Goal: Transaction & Acquisition: Purchase product/service

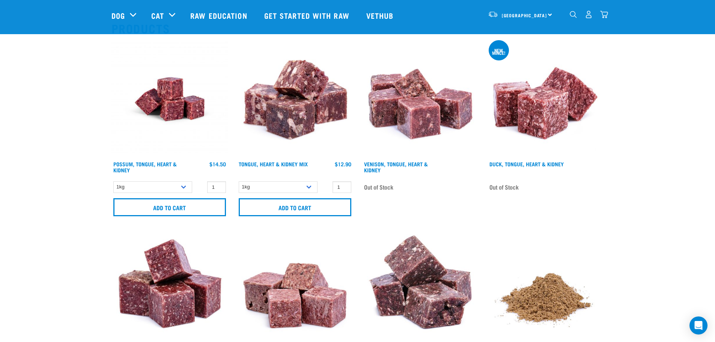
scroll to position [75, 0]
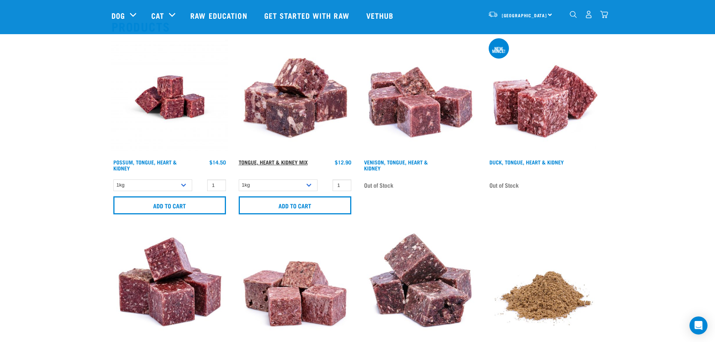
click at [274, 162] on link "Tongue, Heart & Kidney Mix" at bounding box center [273, 162] width 69 height 3
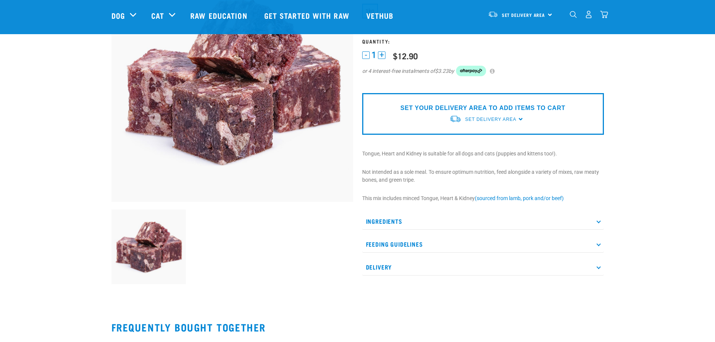
scroll to position [150, 0]
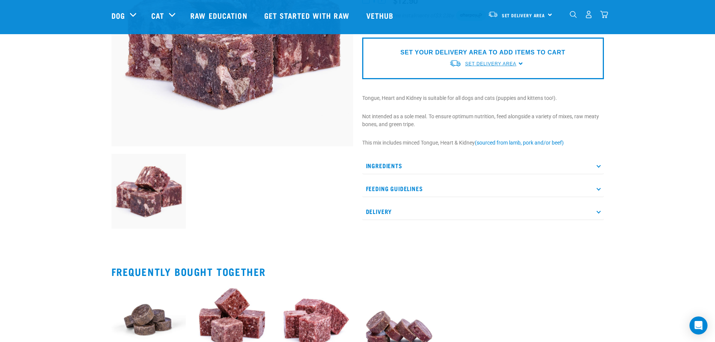
click at [495, 63] on span "Set Delivery Area" at bounding box center [490, 63] width 51 height 5
click at [479, 80] on link "[GEOGRAPHIC_DATA]" at bounding box center [486, 81] width 75 height 12
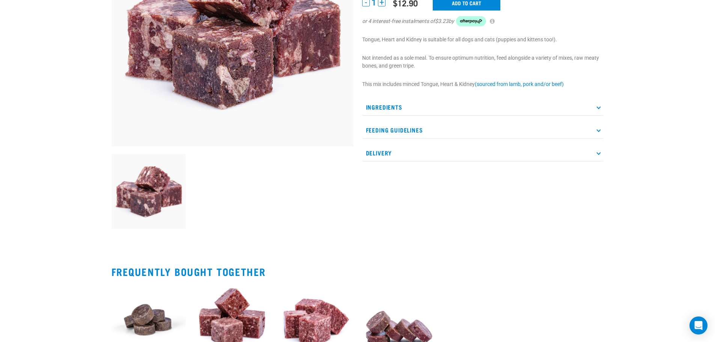
click at [388, 106] on p "Ingredients" at bounding box center [483, 107] width 242 height 17
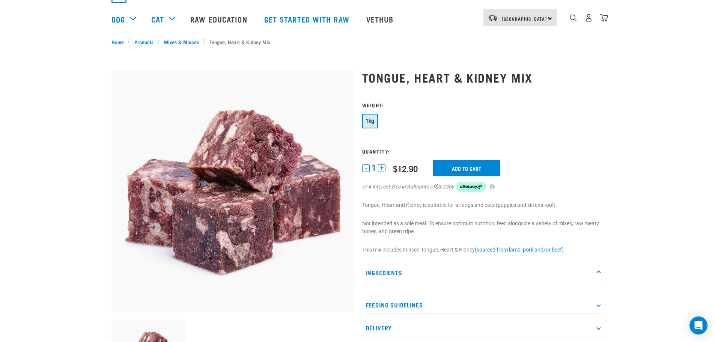
scroll to position [18, 0]
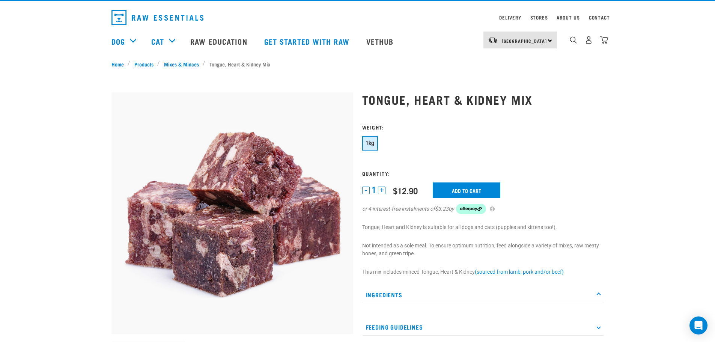
click at [382, 191] on button "+" at bounding box center [382, 190] width 8 height 8
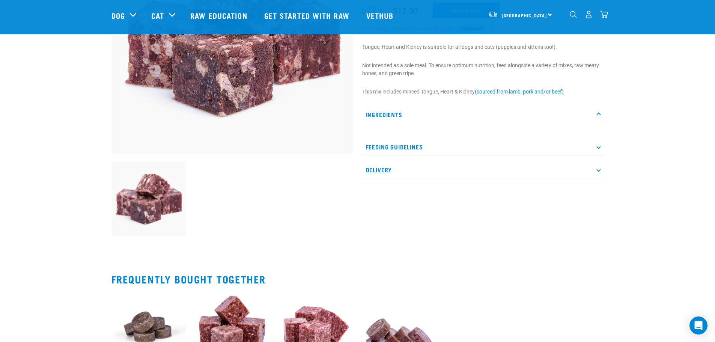
scroll to position [168, 0]
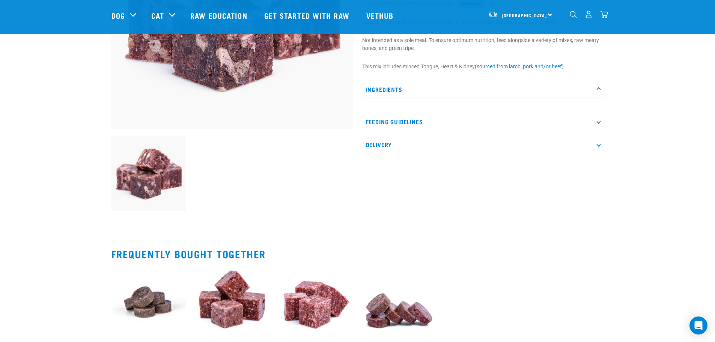
click at [398, 91] on p "Ingredients" at bounding box center [483, 89] width 242 height 17
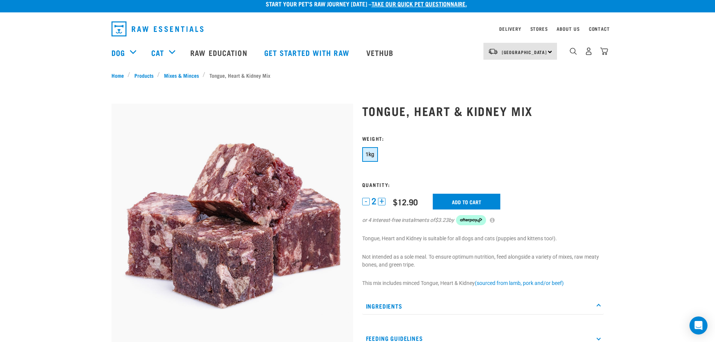
scroll to position [0, 0]
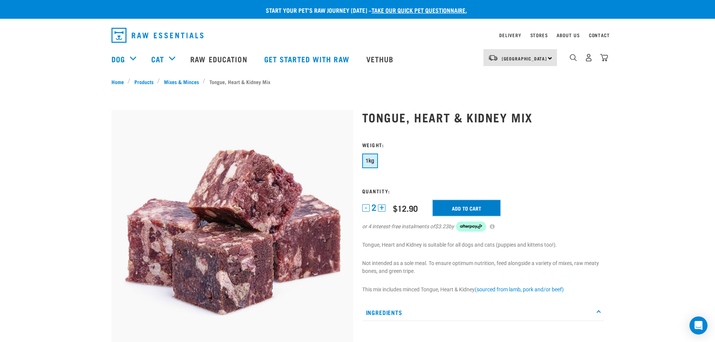
click at [472, 210] on input "Add to cart" at bounding box center [467, 208] width 68 height 16
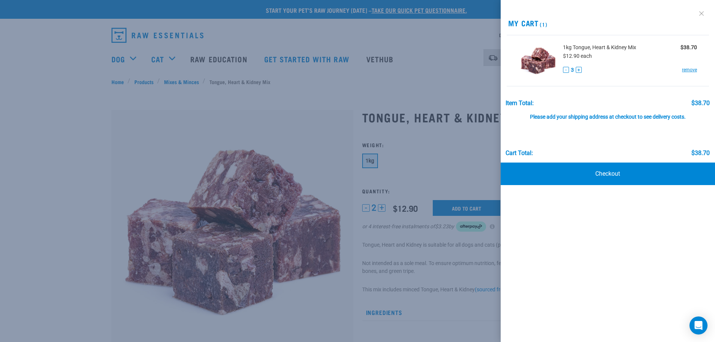
click at [700, 13] on link at bounding box center [701, 14] width 12 height 12
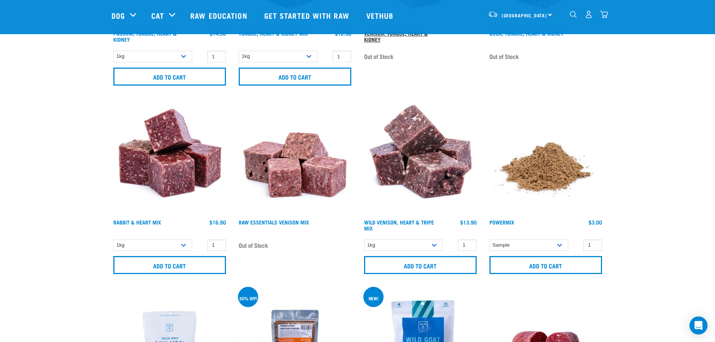
scroll to position [225, 0]
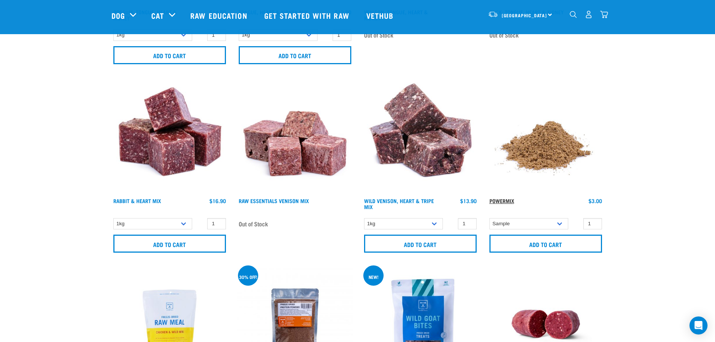
click at [504, 200] on link "Powermix" at bounding box center [501, 200] width 25 height 3
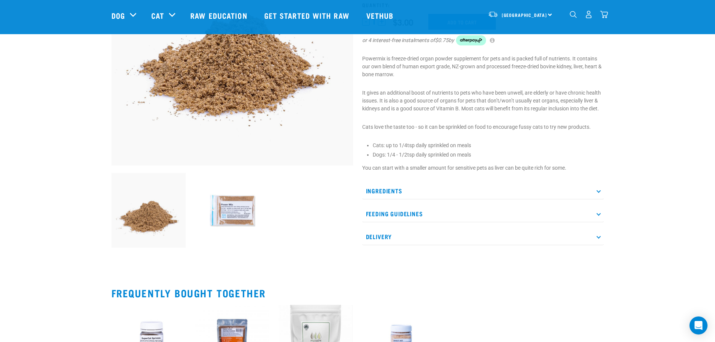
scroll to position [150, 0]
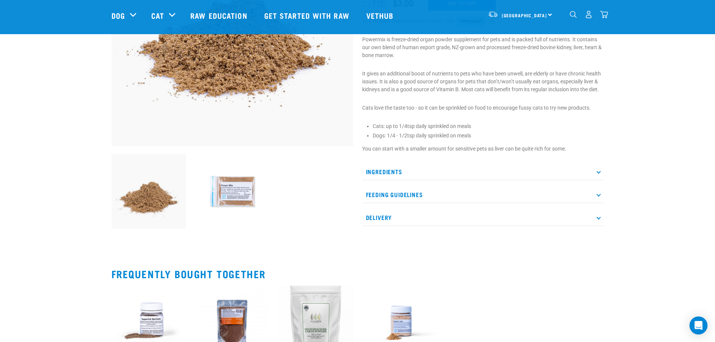
click at [599, 173] on icon at bounding box center [598, 171] width 4 height 4
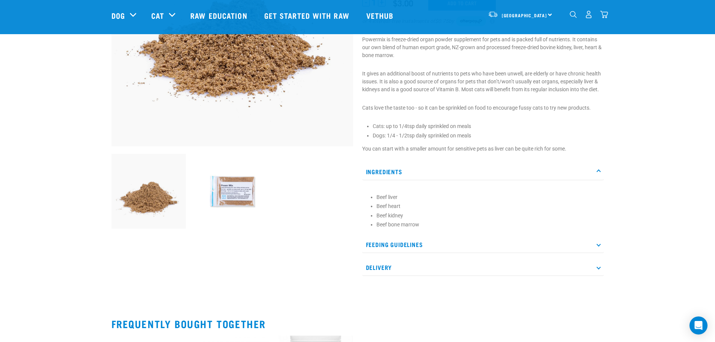
click at [597, 245] on icon at bounding box center [598, 244] width 4 height 4
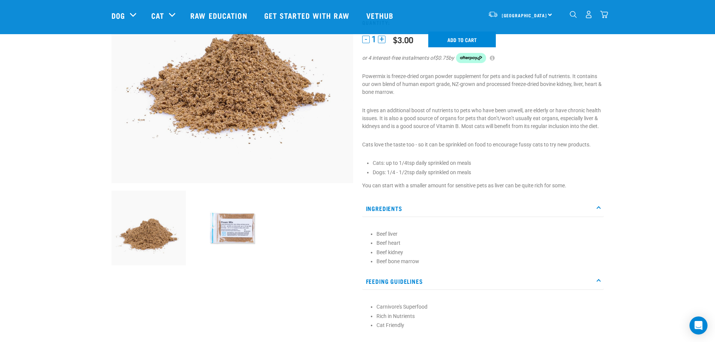
scroll to position [113, 0]
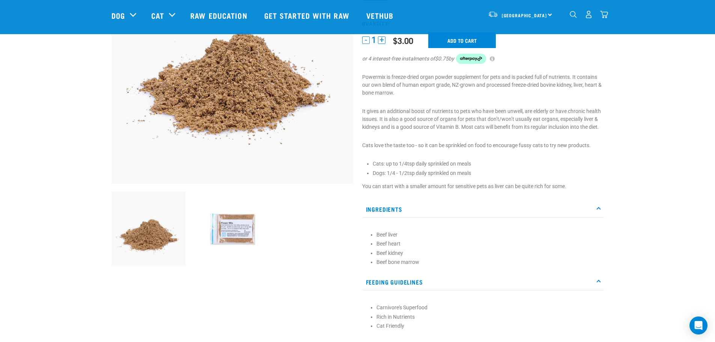
click at [227, 232] on img at bounding box center [232, 228] width 75 height 75
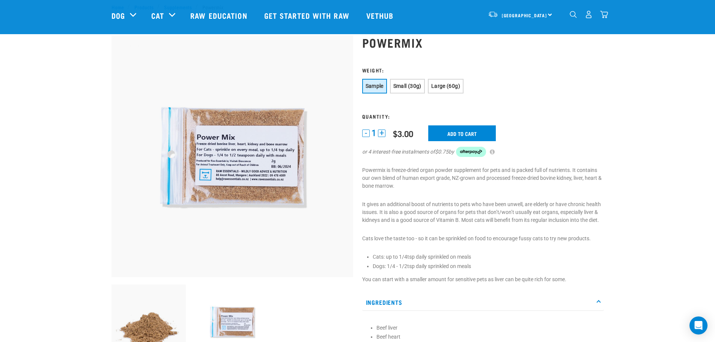
scroll to position [0, 0]
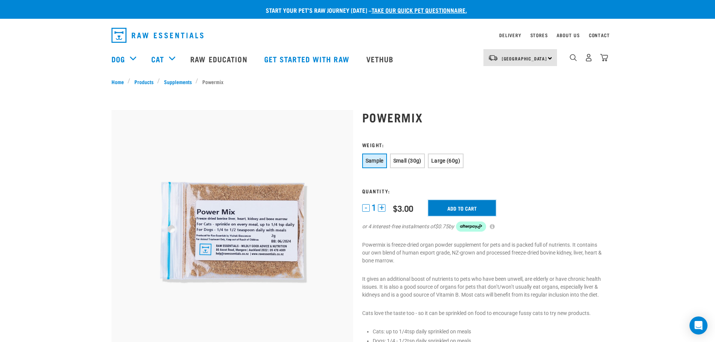
click at [463, 214] on input "Add to cart" at bounding box center [462, 208] width 68 height 16
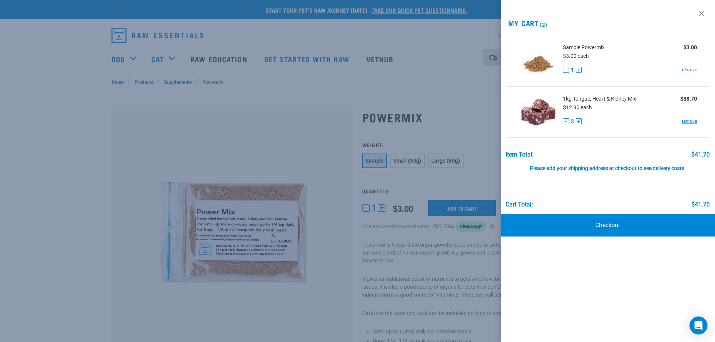
click at [435, 83] on div at bounding box center [357, 171] width 715 height 342
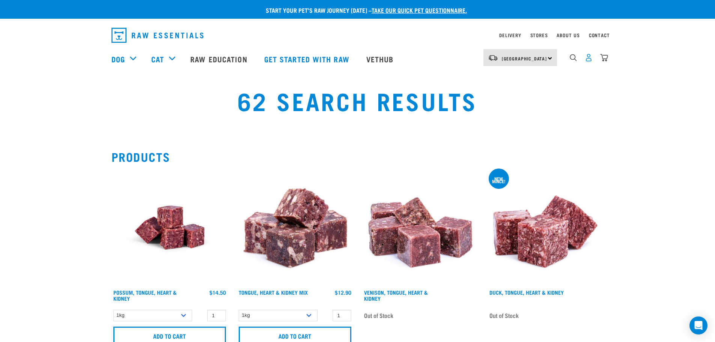
click at [590, 59] on img "dropdown navigation" at bounding box center [589, 58] width 8 height 8
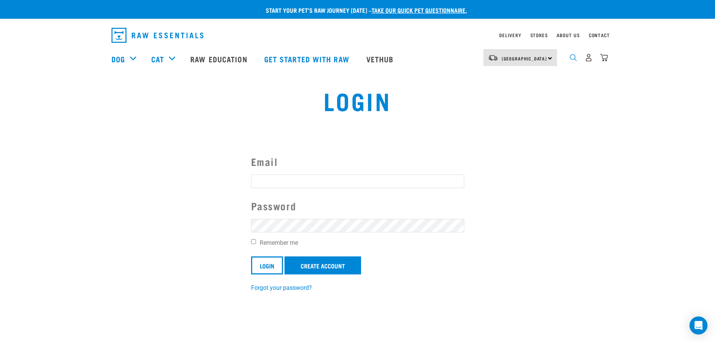
click at [576, 59] on img "dropdown navigation" at bounding box center [573, 57] width 7 height 7
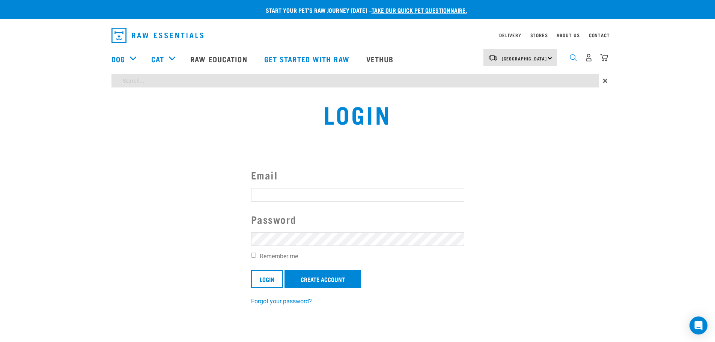
click at [570, 59] on img "dropdown navigation" at bounding box center [573, 57] width 7 height 7
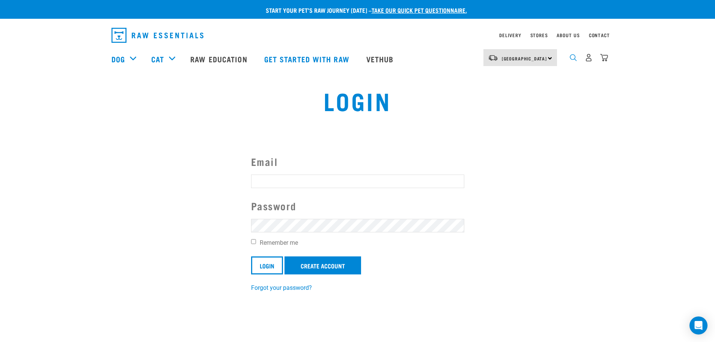
click at [574, 59] on img "dropdown navigation" at bounding box center [573, 57] width 7 height 7
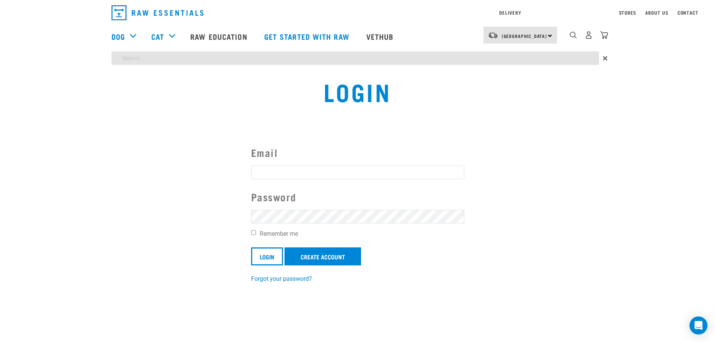
click at [261, 80] on div "Start your pet’s raw journey today – take our quick pet questionnaire. Delivery…" at bounding box center [357, 146] width 715 height 292
type input "liver kidney"
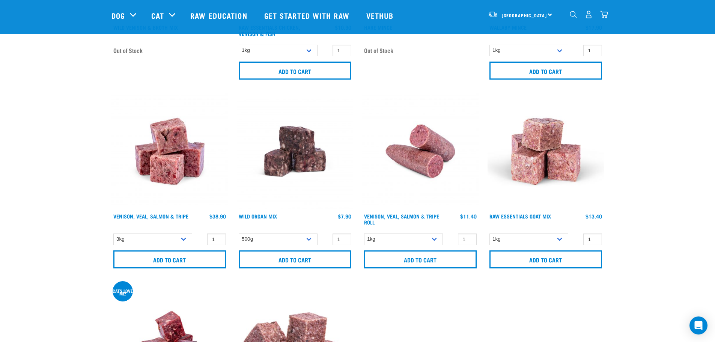
scroll to position [938, 0]
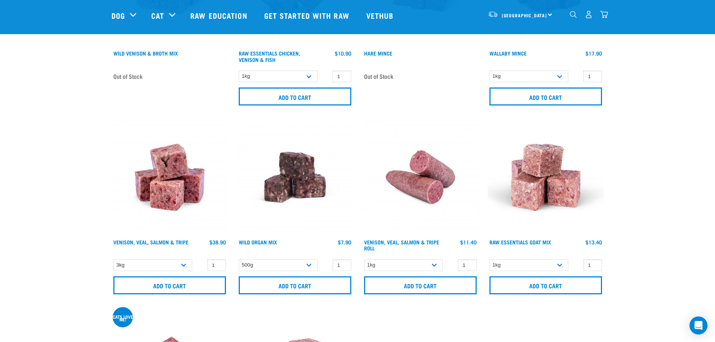
click at [296, 160] on img at bounding box center [295, 177] width 116 height 116
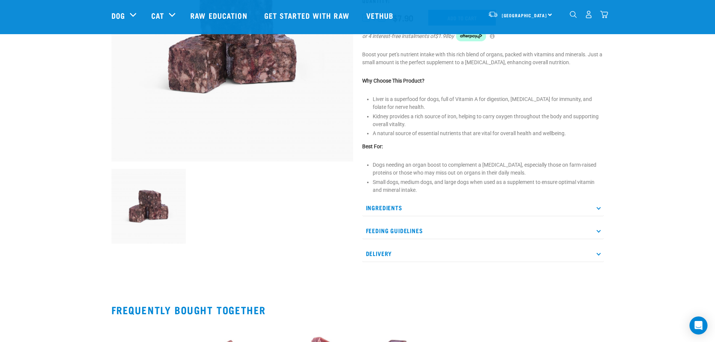
scroll to position [150, 0]
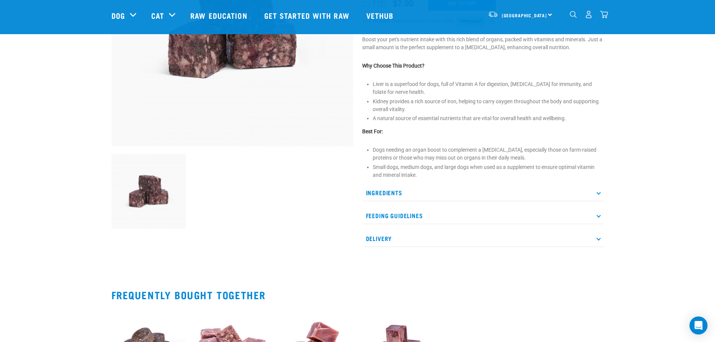
click at [599, 192] on icon at bounding box center [598, 192] width 4 height 4
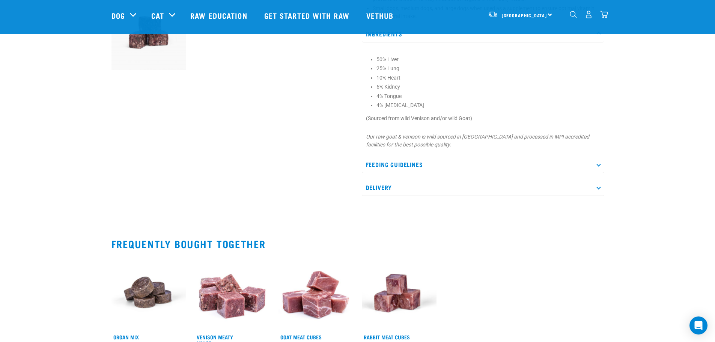
scroll to position [338, 0]
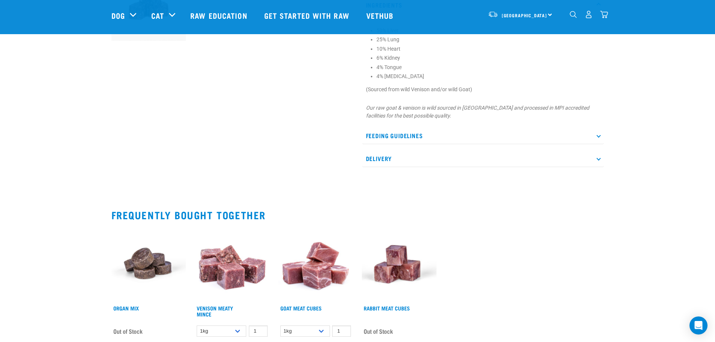
click at [597, 135] on icon at bounding box center [598, 136] width 4 height 4
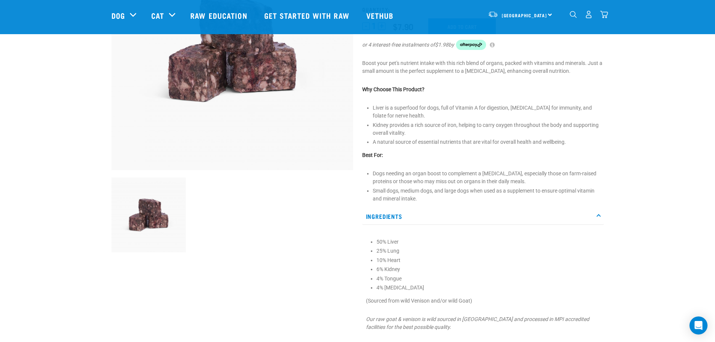
scroll to position [38, 0]
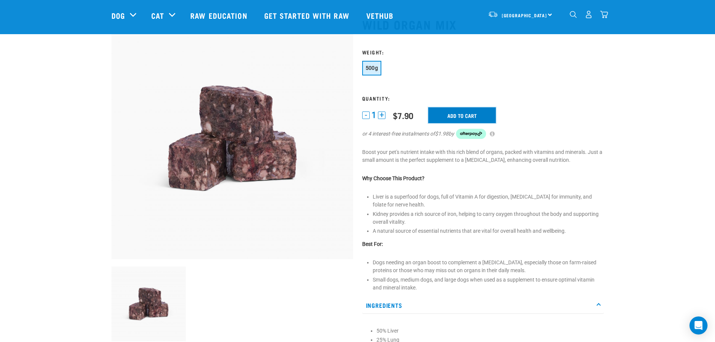
click at [460, 116] on input "Add to cart" at bounding box center [462, 115] width 68 height 16
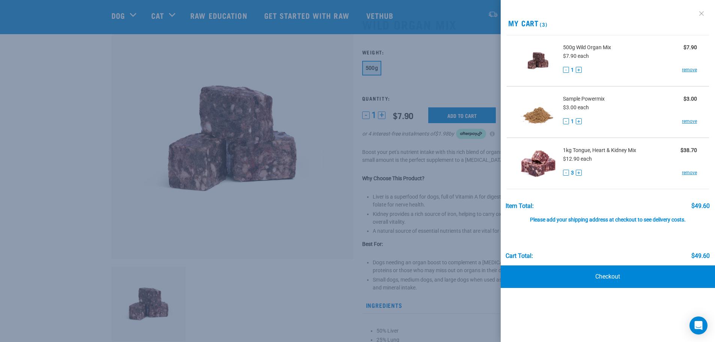
click at [703, 13] on link at bounding box center [701, 14] width 12 height 12
